Goal: Obtain resource: Download file/media

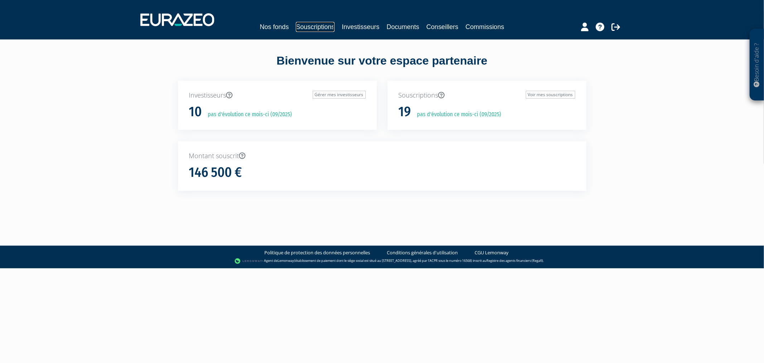
click at [308, 27] on link "Souscriptions" at bounding box center [315, 27] width 39 height 10
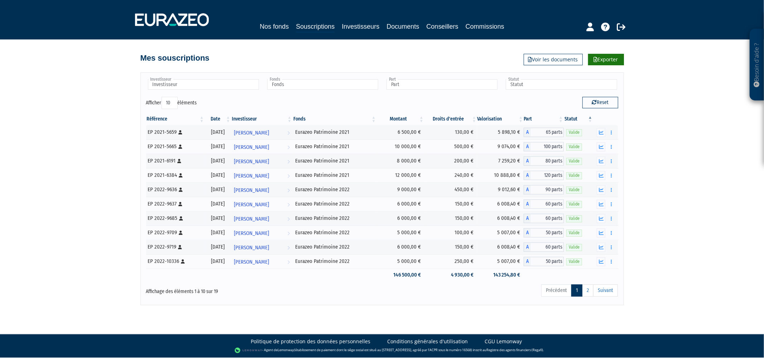
click at [596, 59] on icon at bounding box center [596, 59] width 4 height 5
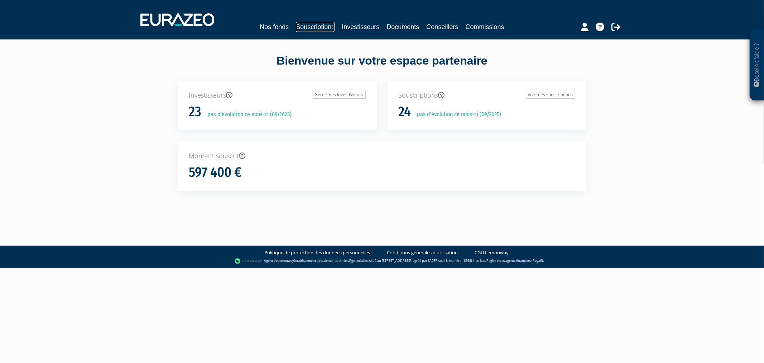
click at [305, 30] on link "Souscriptions" at bounding box center [315, 27] width 39 height 10
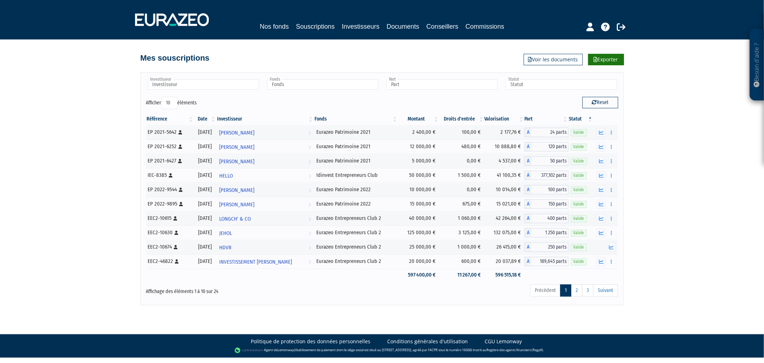
click at [608, 59] on link "Exporter" at bounding box center [606, 59] width 36 height 11
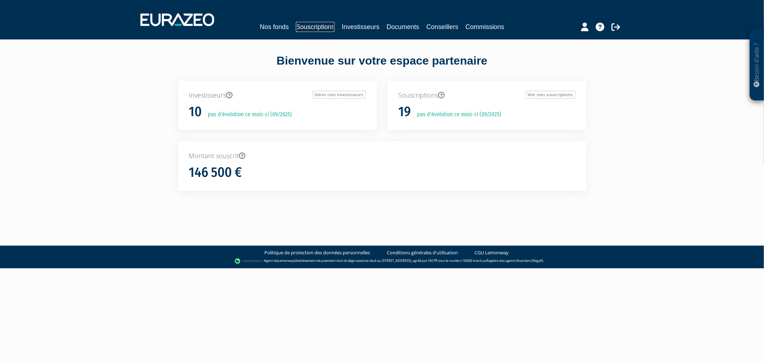
click at [312, 29] on link "Souscriptions" at bounding box center [315, 27] width 39 height 10
drag, startPoint x: 301, startPoint y: 29, endPoint x: 232, endPoint y: 32, distance: 68.9
click at [301, 29] on link "Souscriptions" at bounding box center [315, 27] width 39 height 10
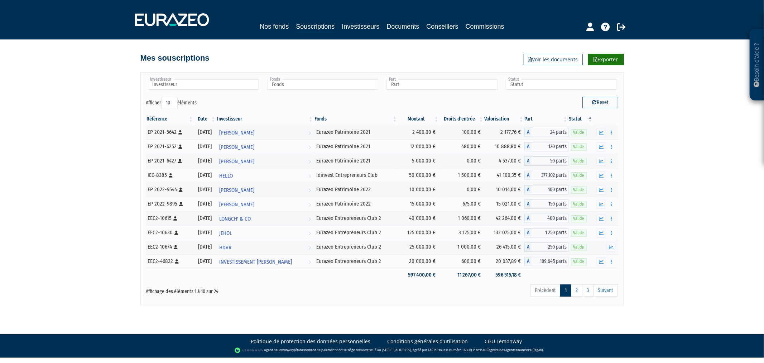
click at [604, 59] on link "Exporter" at bounding box center [606, 59] width 36 height 11
